Goal: Information Seeking & Learning: Check status

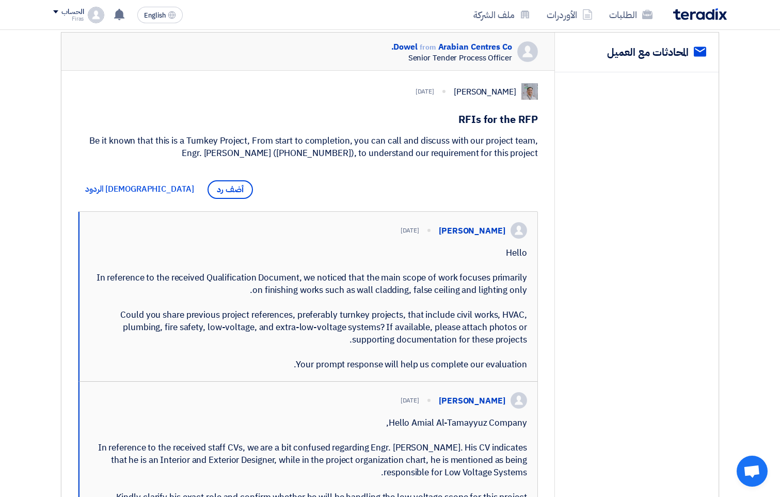
scroll to position [103, 0]
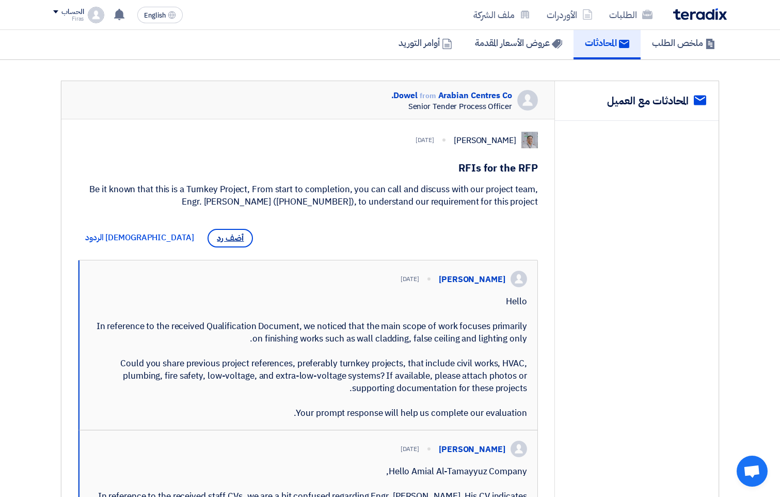
click at [208, 241] on span "أضف رد" at bounding box center [230, 238] width 45 height 19
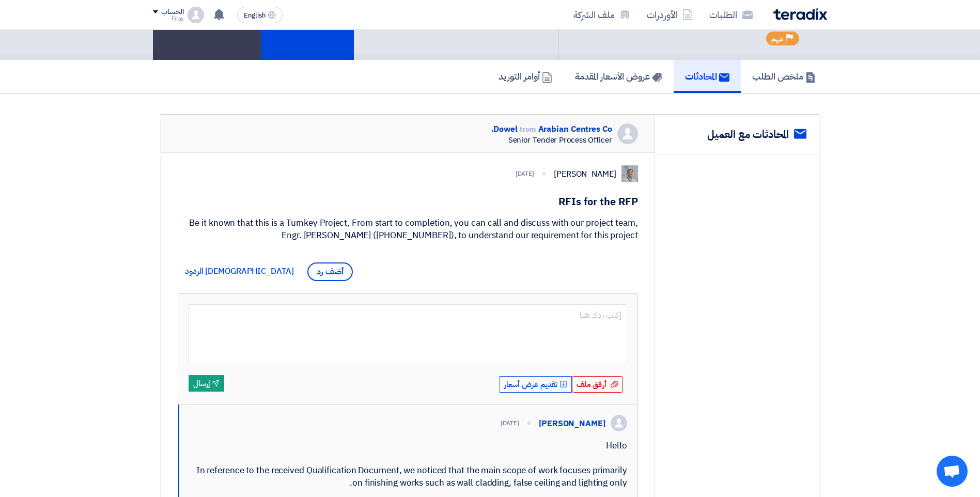
scroll to position [0, 0]
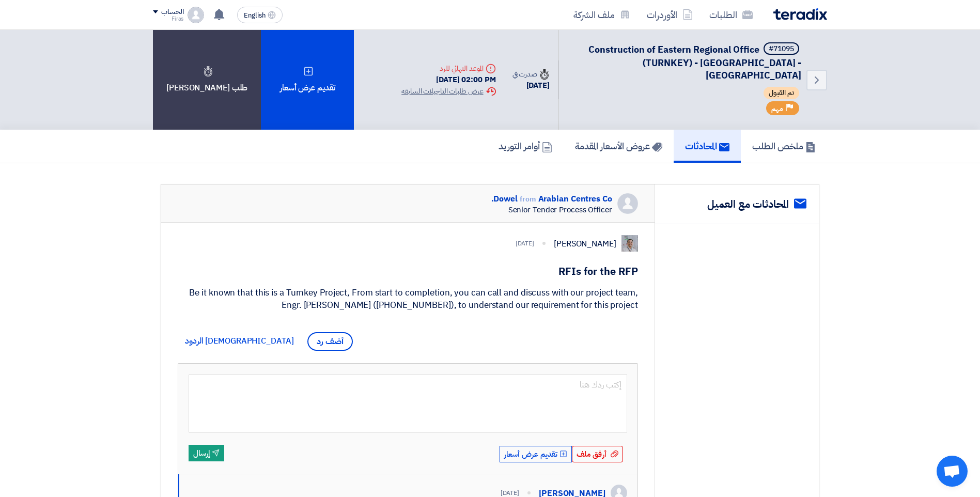
drag, startPoint x: 974, startPoint y: 171, endPoint x: 916, endPoint y: 238, distance: 87.9
click at [780, 257] on section "service المحادثات مع العميل Dowel from [GEOGRAPHIC_DATA] Co. Senior Tender Proc…" at bounding box center [490, 486] width 980 height 647
click at [591, 193] on div "Dowel from [GEOGRAPHIC_DATA] Co." at bounding box center [551, 199] width 121 height 12
click at [631, 235] on img at bounding box center [629, 243] width 17 height 17
click at [607, 238] on div "[PERSON_NAME]" at bounding box center [585, 244] width 63 height 12
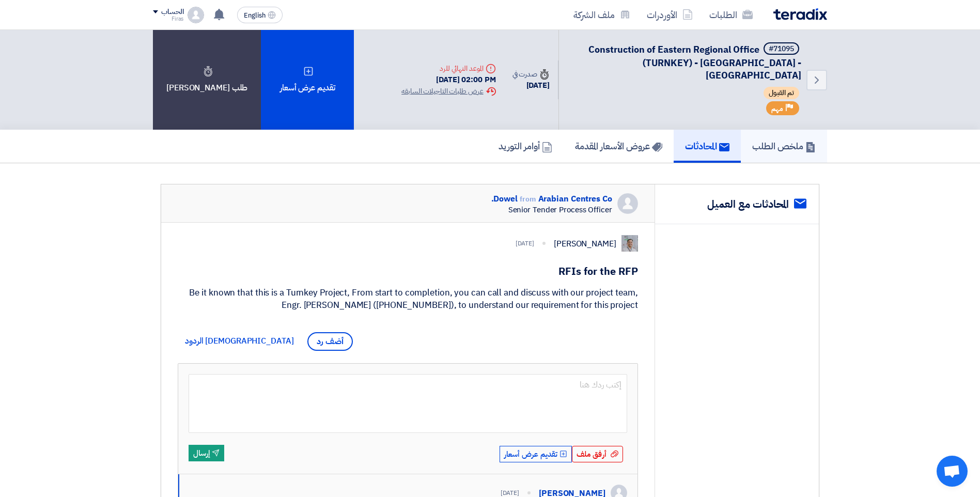
click at [764, 140] on h5 "ملخص الطلب" at bounding box center [784, 146] width 64 height 12
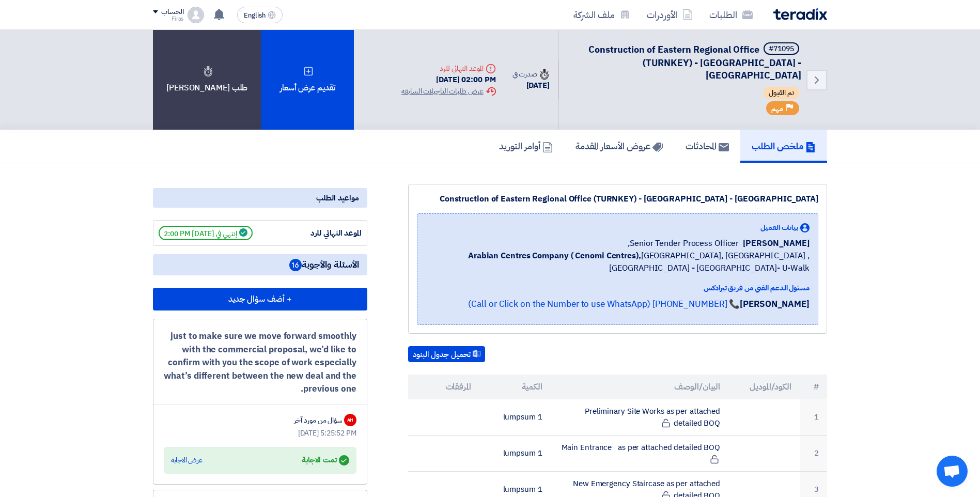
scroll to position [52, 0]
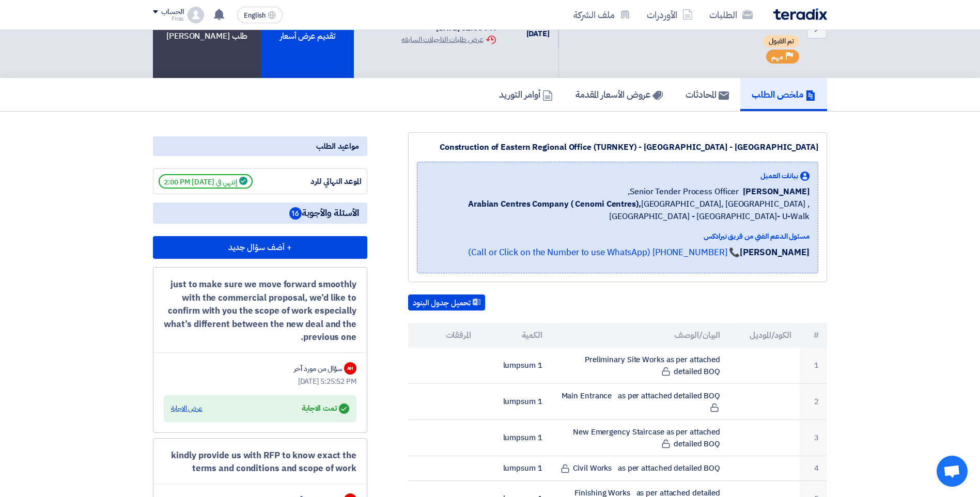
click at [194, 403] on div "عرض الاجابة" at bounding box center [187, 408] width 32 height 10
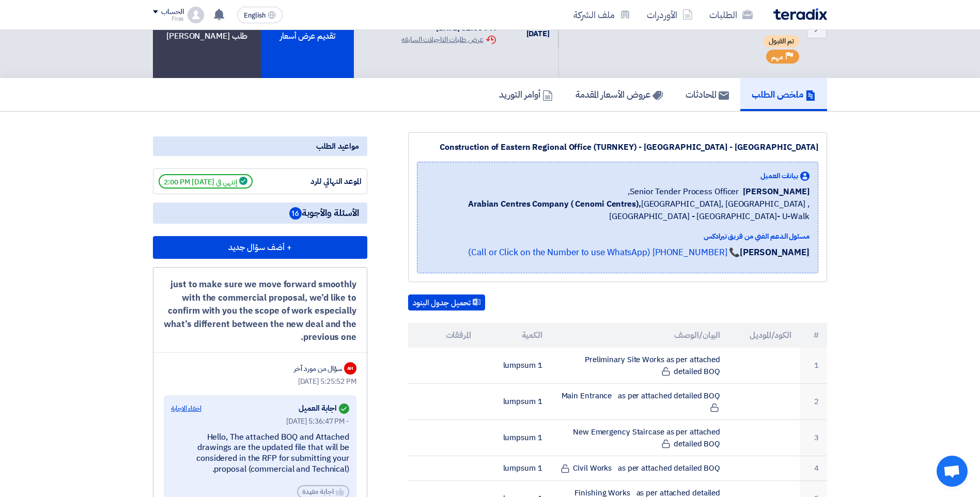
click at [188, 403] on div "اخفاء الاجابة" at bounding box center [186, 408] width 30 height 10
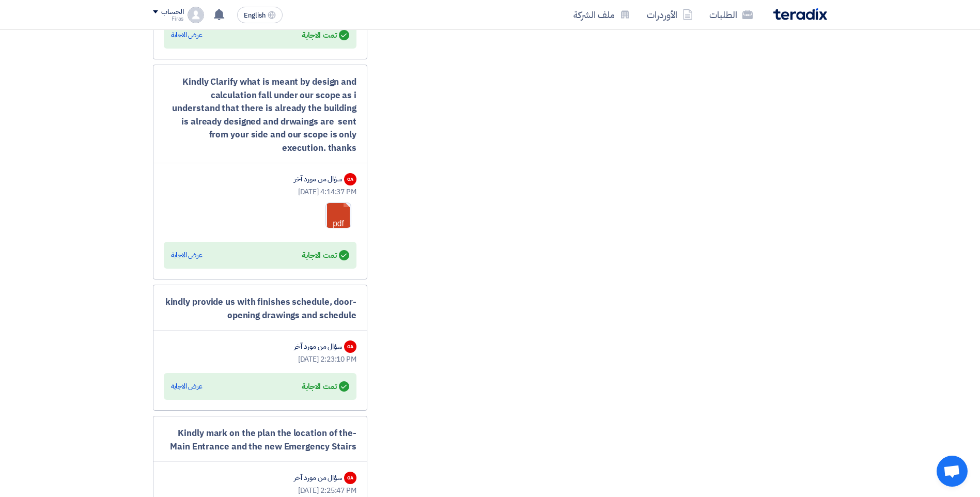
scroll to position [1964, 0]
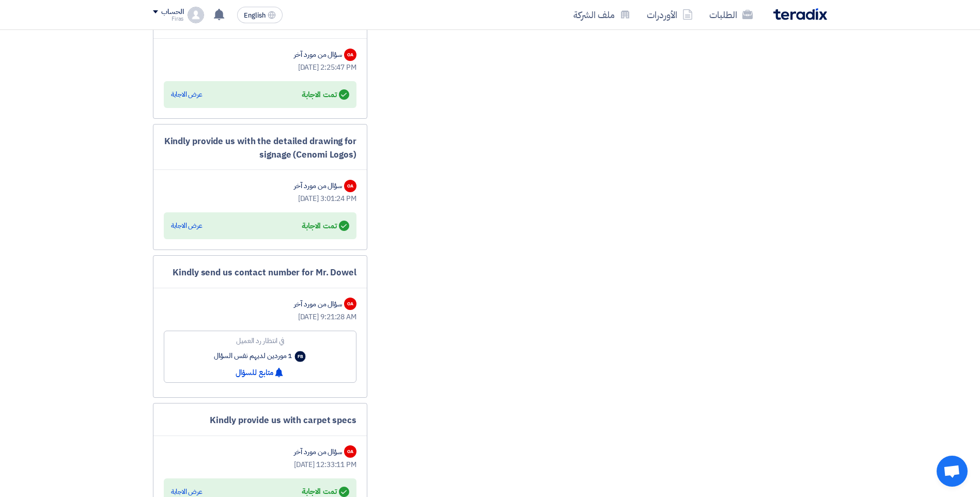
drag, startPoint x: 987, startPoint y: 263, endPoint x: 927, endPoint y: 360, distance: 113.7
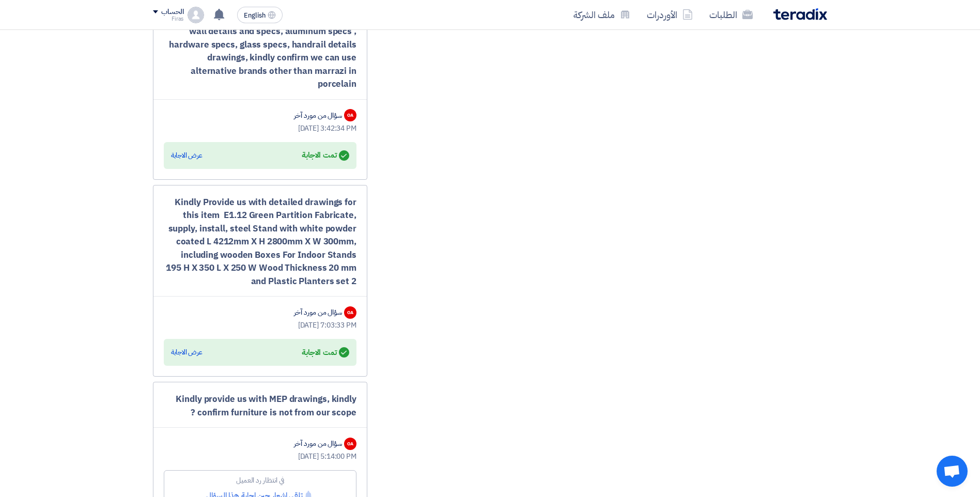
scroll to position [2510, 0]
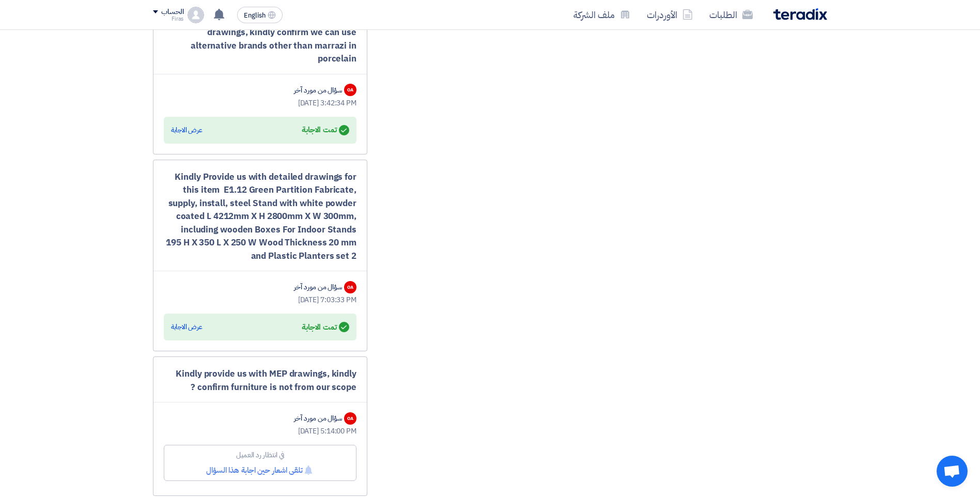
click at [204, 320] on div "Answered تمت الاجابة عرض الاجابة" at bounding box center [260, 327] width 178 height 14
click at [199, 322] on div "عرض الاجابة" at bounding box center [187, 327] width 32 height 10
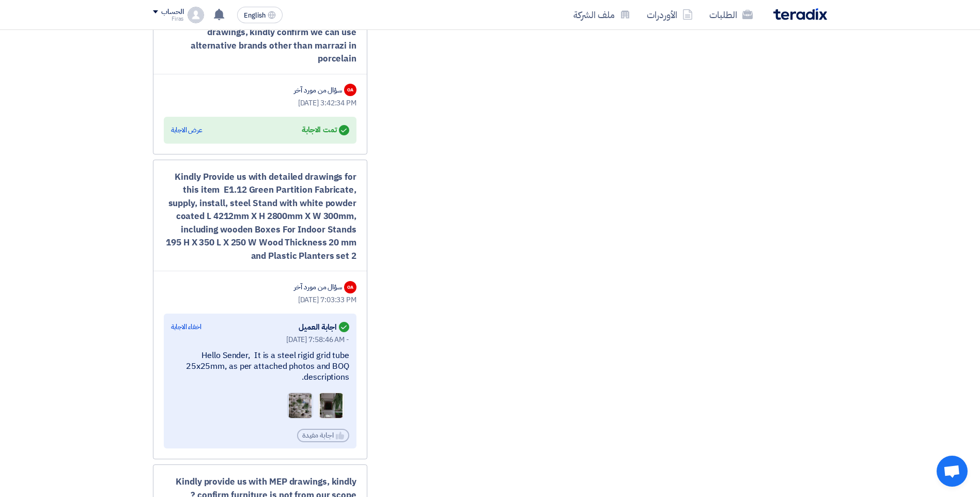
click at [309, 396] on img at bounding box center [300, 406] width 25 height 53
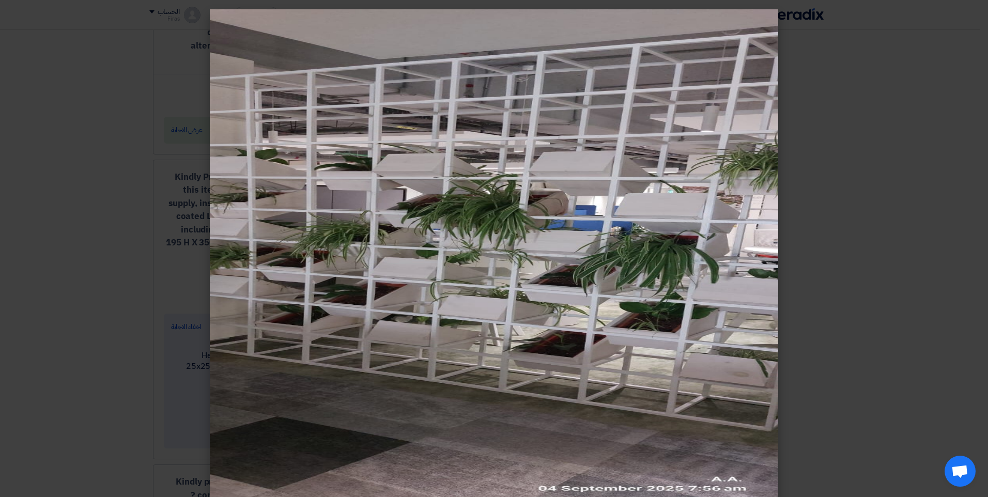
click at [780, 300] on modal-container at bounding box center [494, 248] width 988 height 497
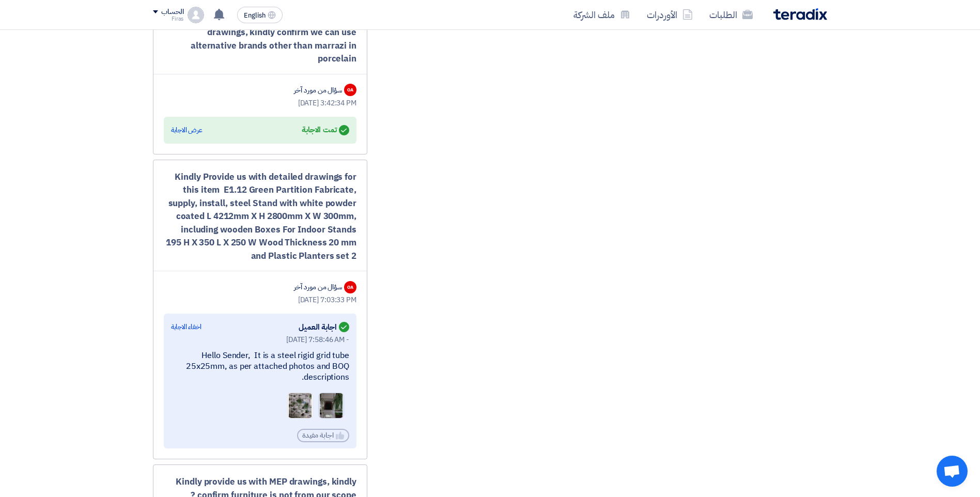
click at [327, 393] on img at bounding box center [331, 406] width 25 height 53
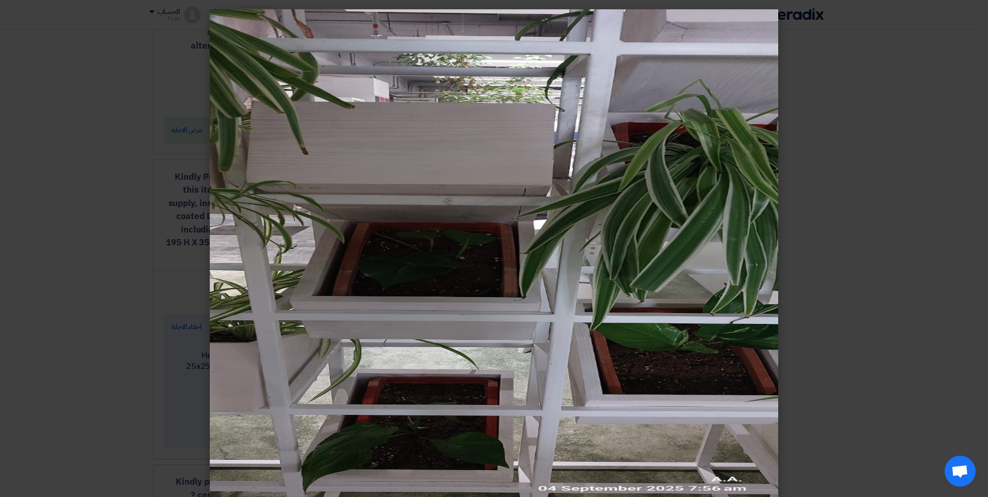
click at [780, 309] on modal-container at bounding box center [494, 248] width 988 height 497
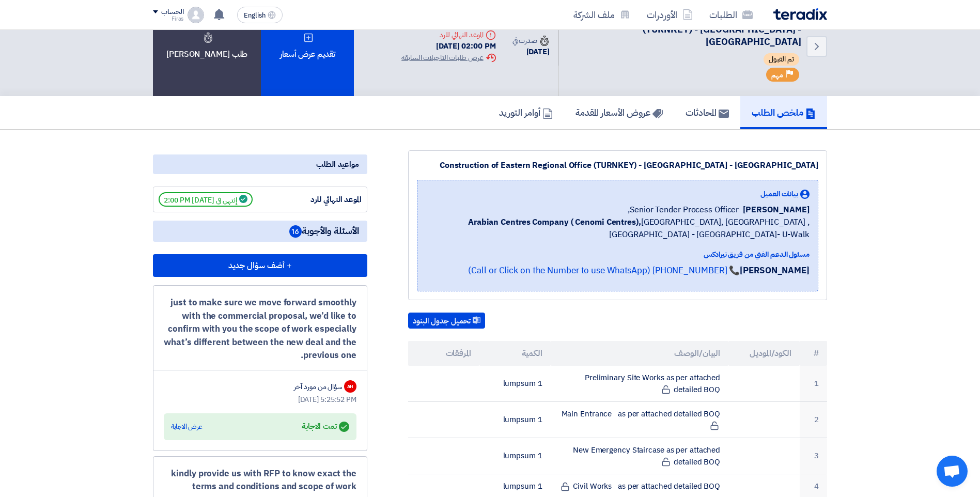
scroll to position [52, 0]
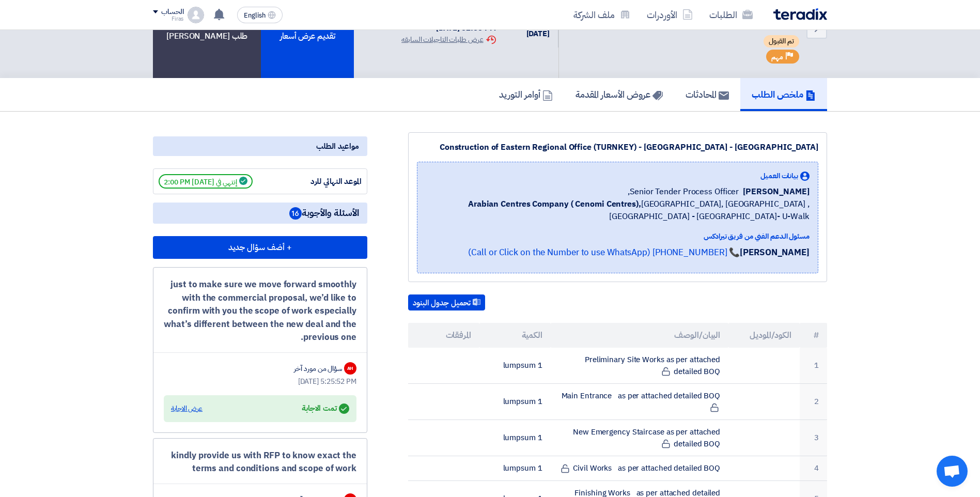
click at [194, 403] on div "عرض الاجابة" at bounding box center [187, 408] width 32 height 10
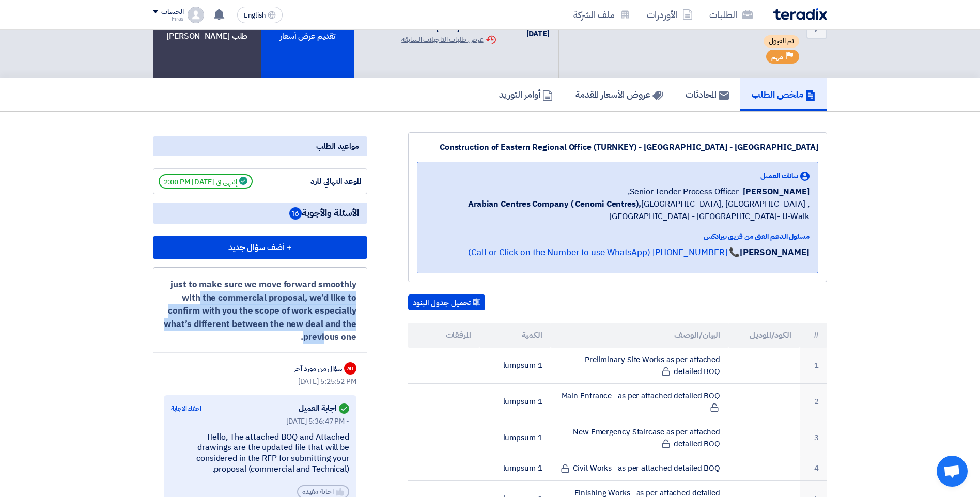
drag, startPoint x: 174, startPoint y: 274, endPoint x: 366, endPoint y: 326, distance: 198.6
click at [366, 326] on div "just to make sure we move forward smoothly with the commercial proposal, we’d l…" at bounding box center [260, 391] width 214 height 248
drag, startPoint x: 354, startPoint y: 272, endPoint x: 347, endPoint y: 333, distance: 61.4
click at [347, 333] on div "just to make sure we move forward smoothly with the commercial proposal, we’d l…" at bounding box center [260, 391] width 214 height 248
copy div "just to make sure we move forward smoothly with the commercial proposal, we’d l…"
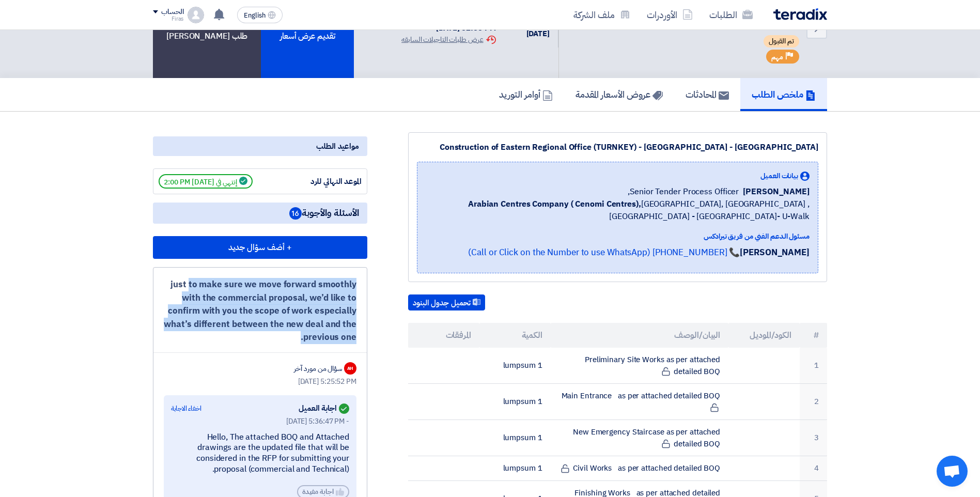
drag, startPoint x: 347, startPoint y: 424, endPoint x: 334, endPoint y: 458, distance: 36.6
click at [341, 458] on div "Hello, The attached BOQ and Attached drawings are the updated file that will be…" at bounding box center [260, 453] width 178 height 43
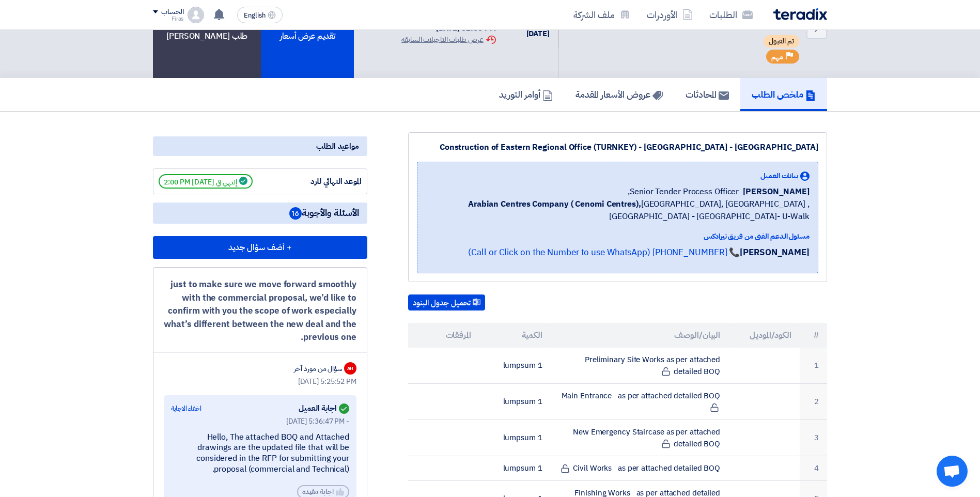
click at [169, 413] on div "Answered اجابة العميل اخفاء الاجابة [DATE] 5:36:47 PM - Hello, The attached BOQ…" at bounding box center [260, 450] width 193 height 110
drag, startPoint x: 172, startPoint y: 422, endPoint x: 342, endPoint y: 427, distance: 170.0
click at [342, 432] on div "Hello, The attached BOQ and Attached drawings are the updated file that will be…" at bounding box center [260, 453] width 178 height 43
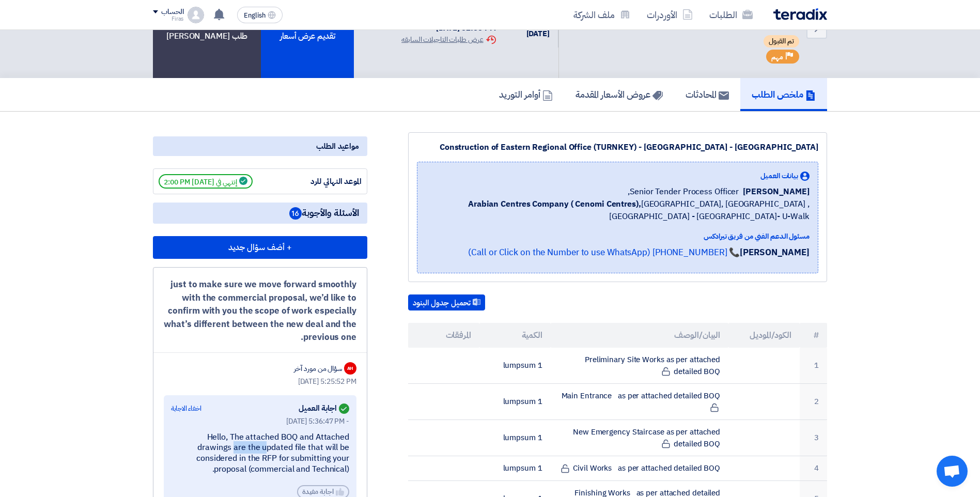
click at [342, 432] on div "Hello, The attached BOQ and Attached drawings are the updated file that will be…" at bounding box center [260, 453] width 178 height 43
drag, startPoint x: 342, startPoint y: 427, endPoint x: 955, endPoint y: 155, distance: 670.4
